Goal: Find specific page/section: Find specific page/section

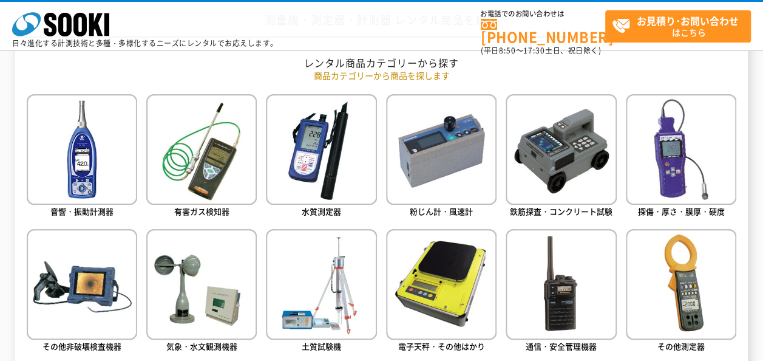
scroll to position [547, 0]
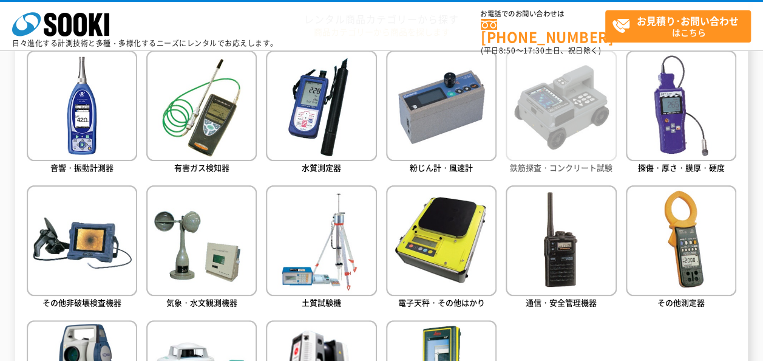
click at [533, 118] on img at bounding box center [561, 105] width 111 height 111
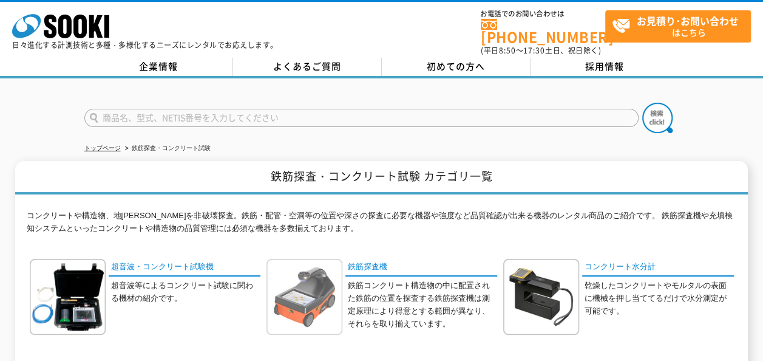
click at [330, 265] on img at bounding box center [305, 297] width 76 height 76
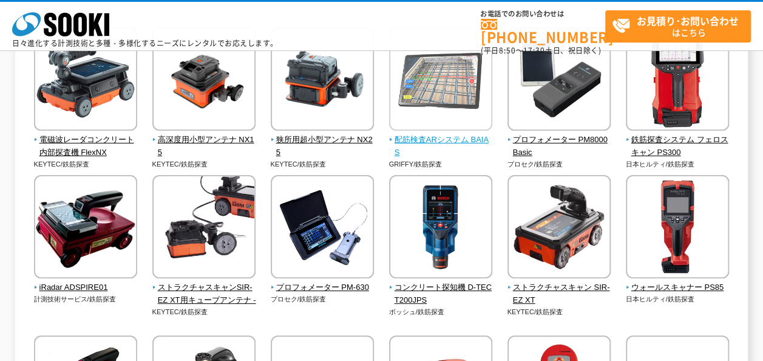
scroll to position [182, 0]
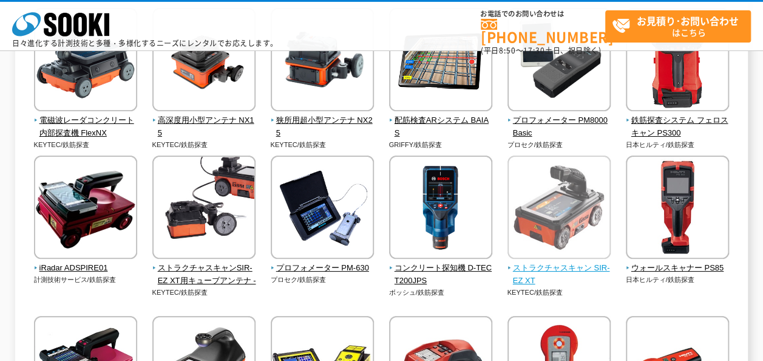
click at [547, 272] on span "ストラクチャスキャン SIR-EZ XT" at bounding box center [560, 275] width 104 height 26
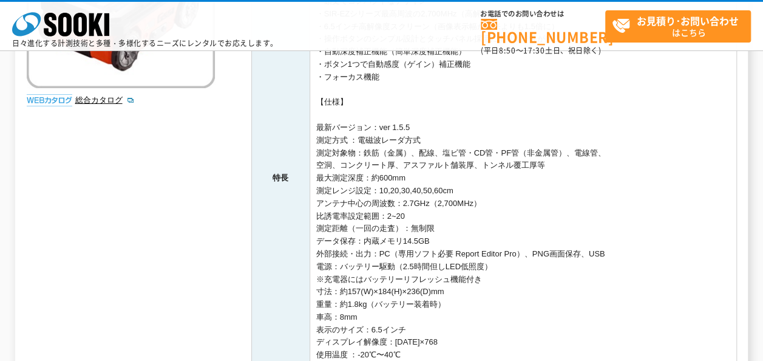
scroll to position [304, 0]
